Goal: Task Accomplishment & Management: Manage account settings

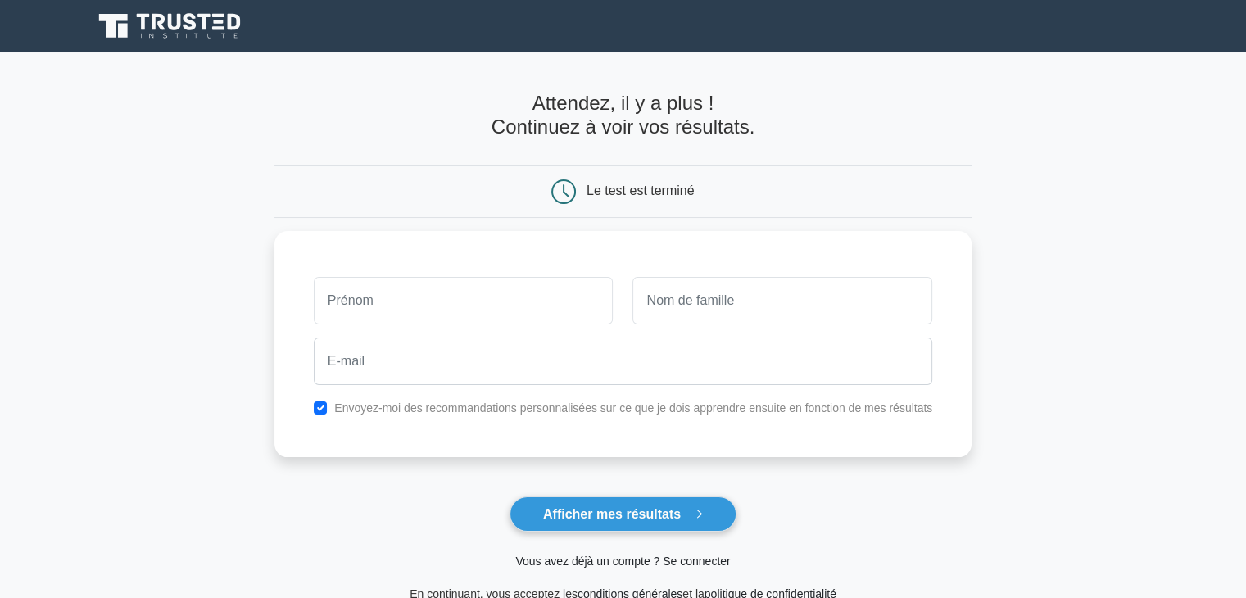
click at [555, 562] on font "Vous avez déjà un compte ? Se connecter" at bounding box center [622, 561] width 215 height 13
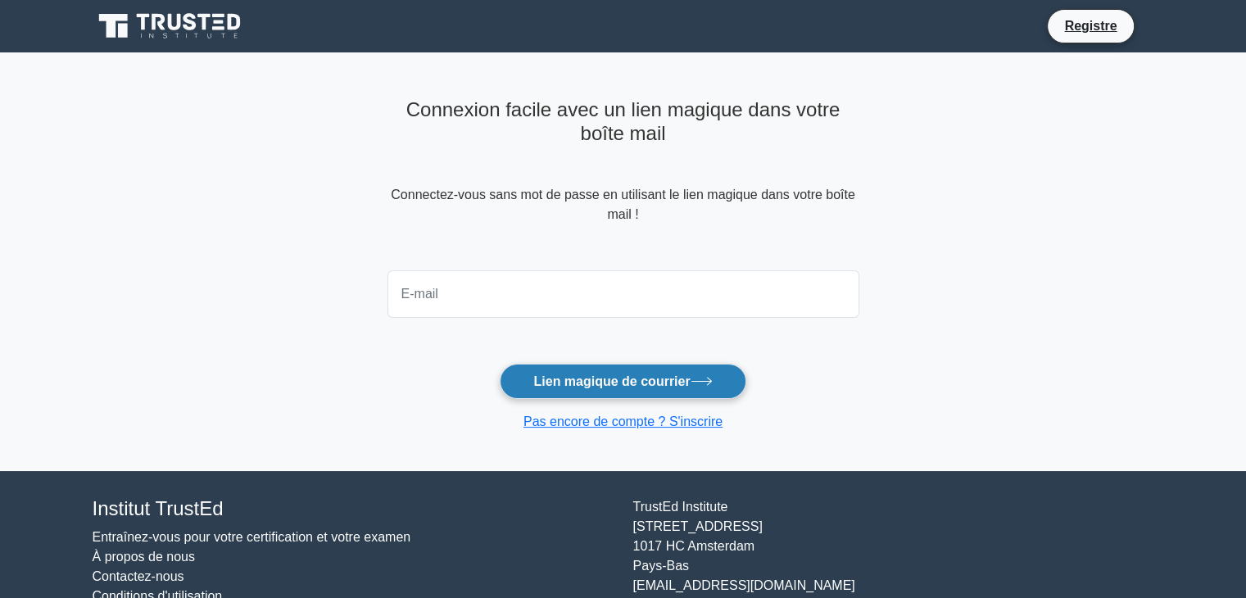
click at [647, 382] on font "Lien magique de courrier" at bounding box center [611, 381] width 157 height 14
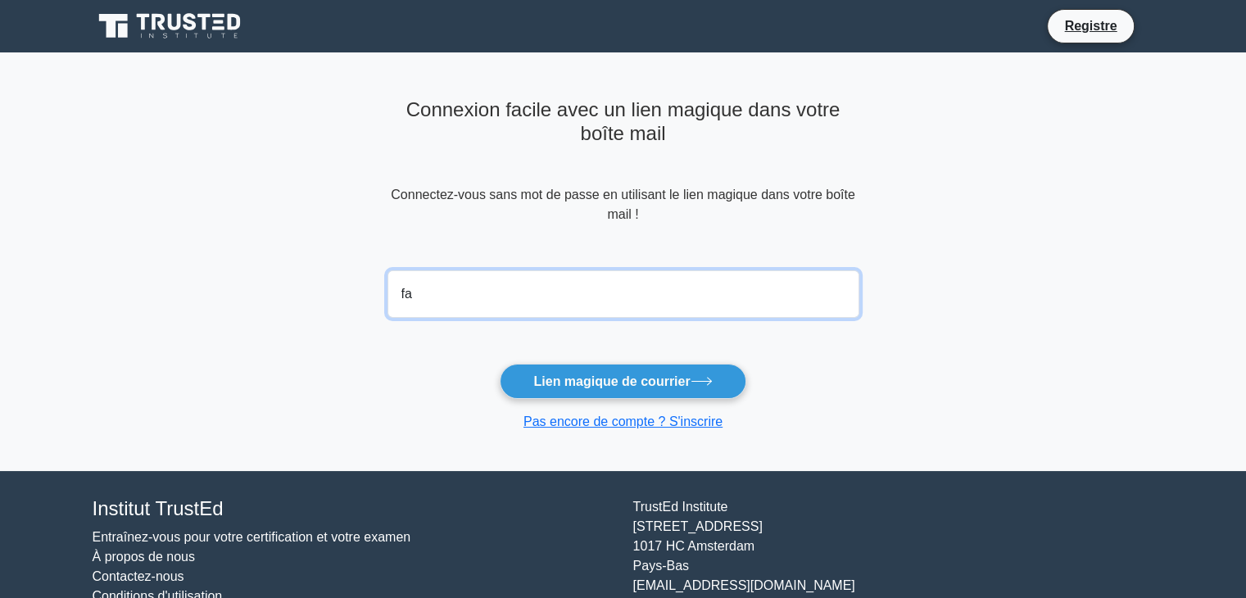
type input "fatoumatagandobah@gmail.com"
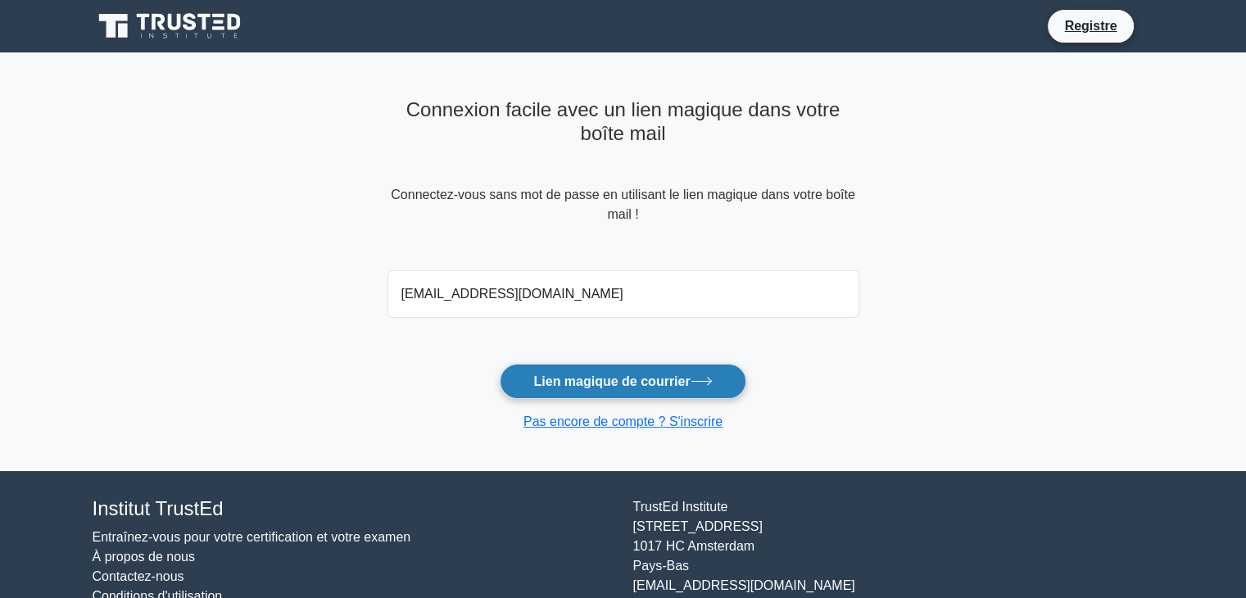
click at [583, 391] on button "Lien magique de courrier" at bounding box center [623, 381] width 246 height 35
